Goal: Information Seeking & Learning: Check status

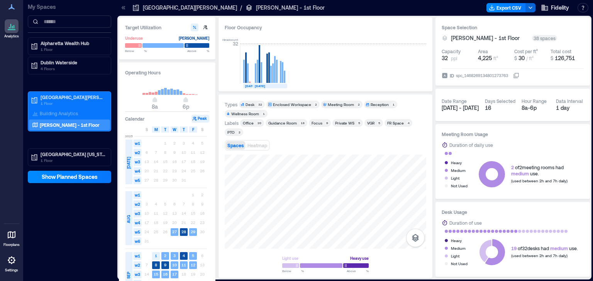
click at [47, 124] on p "[PERSON_NAME] - 1st Floor" at bounding box center [70, 125] width 60 height 6
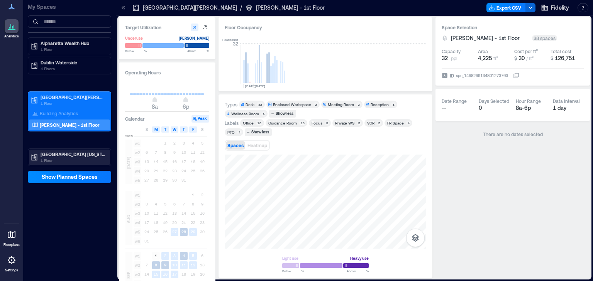
click at [48, 153] on p "[GEOGRAPHIC_DATA] [US_STATE]" at bounding box center [73, 154] width 65 height 6
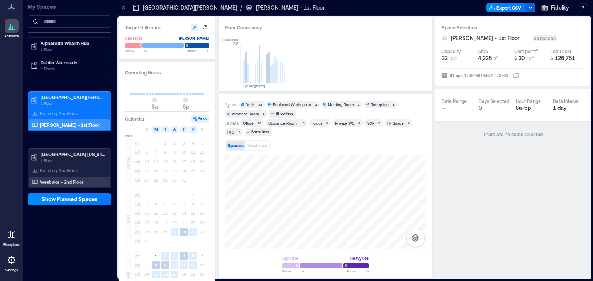
click at [52, 179] on p "Westlake - 2nd Floor" at bounding box center [62, 182] width 44 height 6
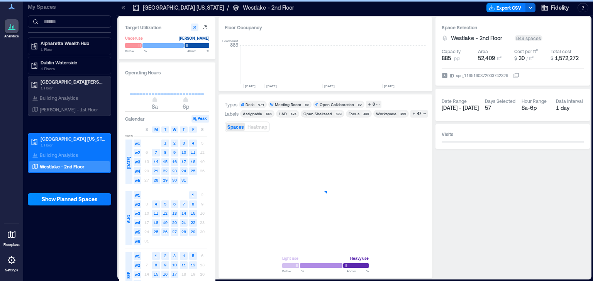
scroll to position [0, 1284]
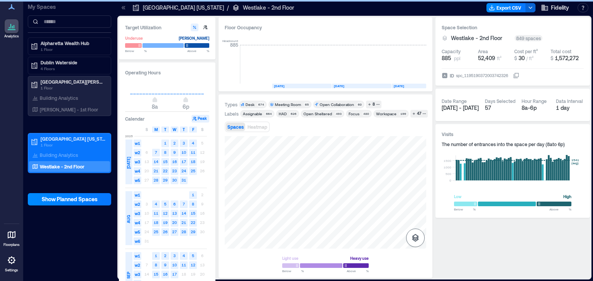
click at [415, 243] on button "button" at bounding box center [415, 238] width 19 height 19
click at [417, 195] on icon "button" at bounding box center [416, 197] width 8 height 7
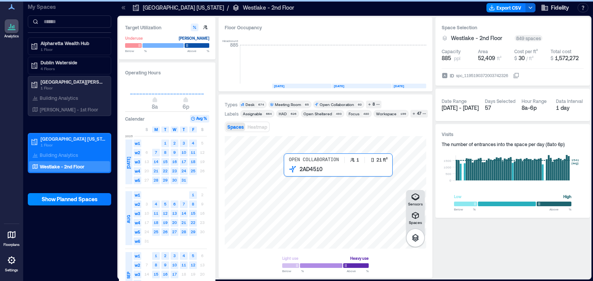
drag, startPoint x: 358, startPoint y: 182, endPoint x: 193, endPoint y: 151, distance: 167.7
click at [322, 217] on div at bounding box center [326, 192] width 202 height 113
click at [329, 253] on div "Spaces Sensors Open Collaboration 1 21 ft² 2AD4510 Light use Heavy use Below **…" at bounding box center [326, 204] width 202 height 136
click at [415, 216] on icon "button" at bounding box center [415, 215] width 7 height 7
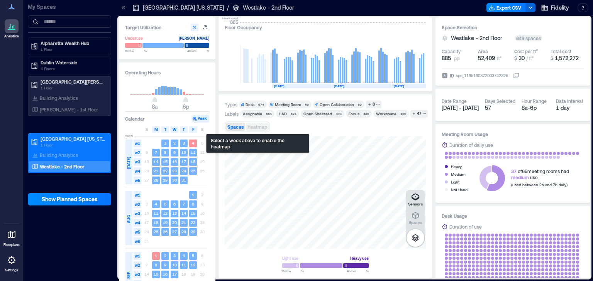
click at [261, 129] on span "Heatmap" at bounding box center [258, 126] width 20 height 5
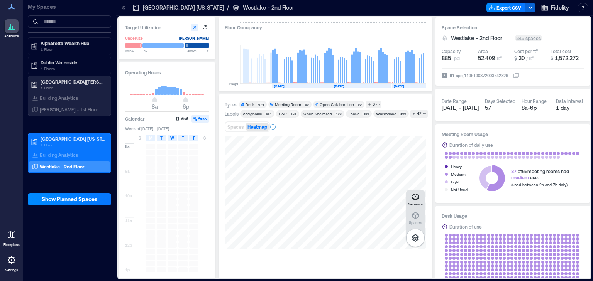
click at [417, 76] on rect at bounding box center [422, 64] width 10 height 39
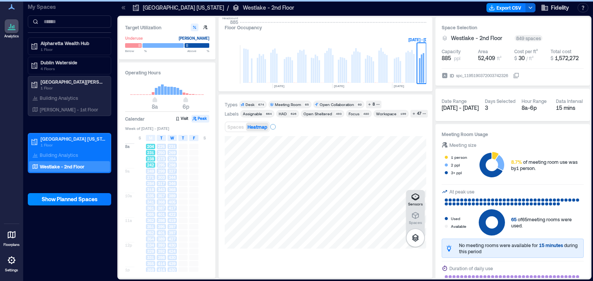
click at [153, 156] on div "238" at bounding box center [150, 159] width 11 height 6
click at [162, 181] on div "317" at bounding box center [161, 184] width 11 height 6
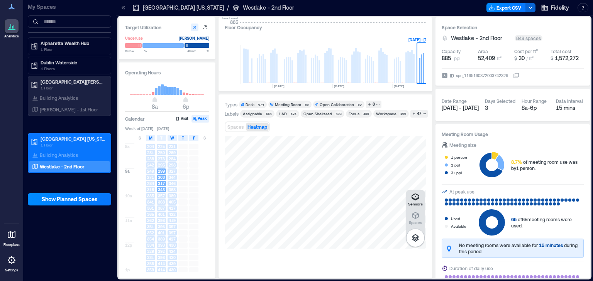
drag, startPoint x: 342, startPoint y: 135, endPoint x: 409, endPoint y: 74, distance: 90.5
click at [409, 74] on rect at bounding box center [410, 67] width 2 height 31
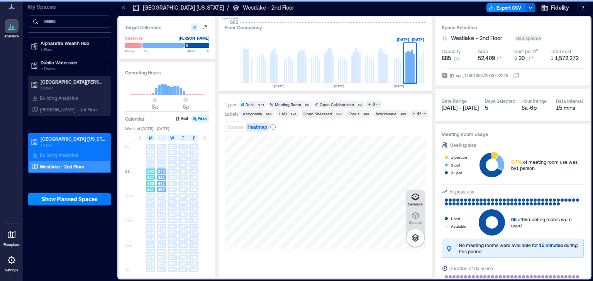
click at [151, 181] on span "430" at bounding box center [150, 183] width 7 height 5
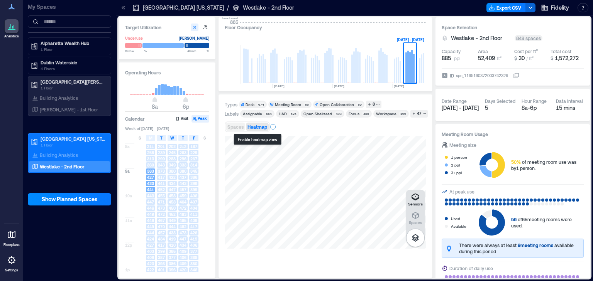
click at [241, 125] on span "Spaces" at bounding box center [235, 126] width 16 height 5
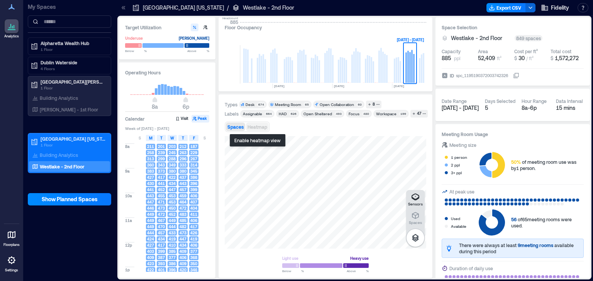
click at [263, 128] on span "Heatmap" at bounding box center [258, 126] width 20 height 5
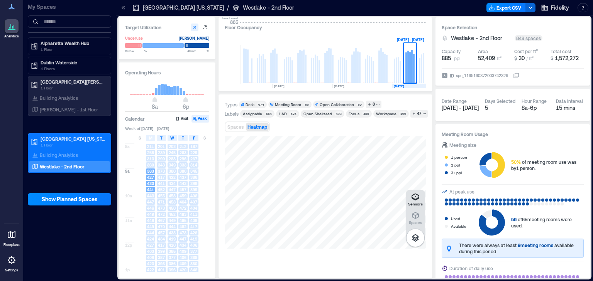
click at [422, 73] on rect at bounding box center [422, 68] width 2 height 29
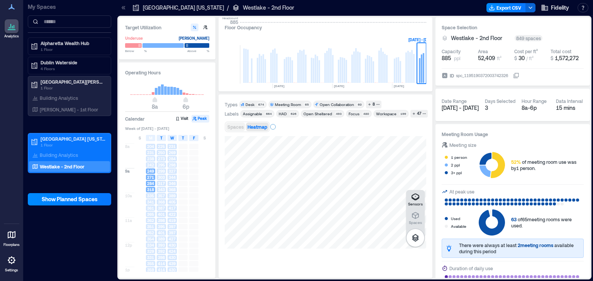
drag, startPoint x: 249, startPoint y: 77, endPoint x: 232, endPoint y: 127, distance: 52.6
click at [232, 127] on span "Spaces" at bounding box center [235, 126] width 16 height 5
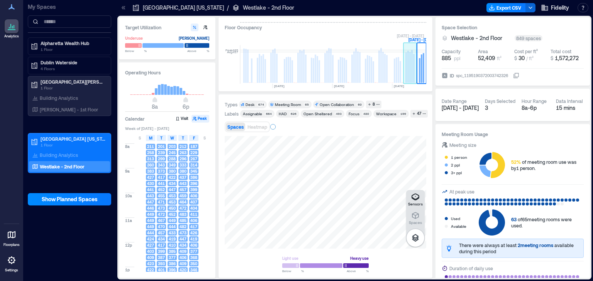
click at [412, 77] on rect at bounding box center [412, 66] width 2 height 33
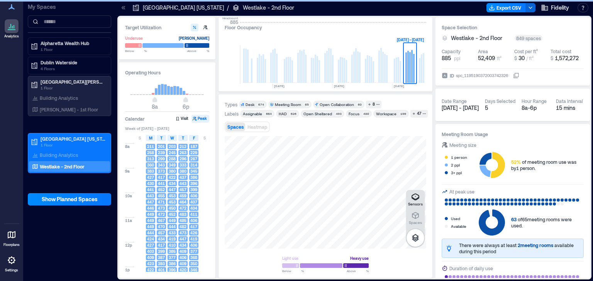
click at [173, 179] on span "422" at bounding box center [172, 177] width 7 height 5
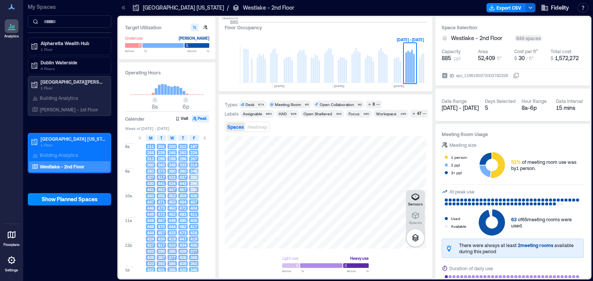
drag, startPoint x: 195, startPoint y: 181, endPoint x: 195, endPoint y: 198, distance: 16.6
click at [195, 198] on div "187 229 267 314 345 386 396 399 406 407 404 411 406 417 426 419 406 377 368 350…" at bounding box center [193, 267] width 11 height 247
click at [191, 173] on span "345" at bounding box center [193, 171] width 7 height 5
